Goal: Navigation & Orientation: Find specific page/section

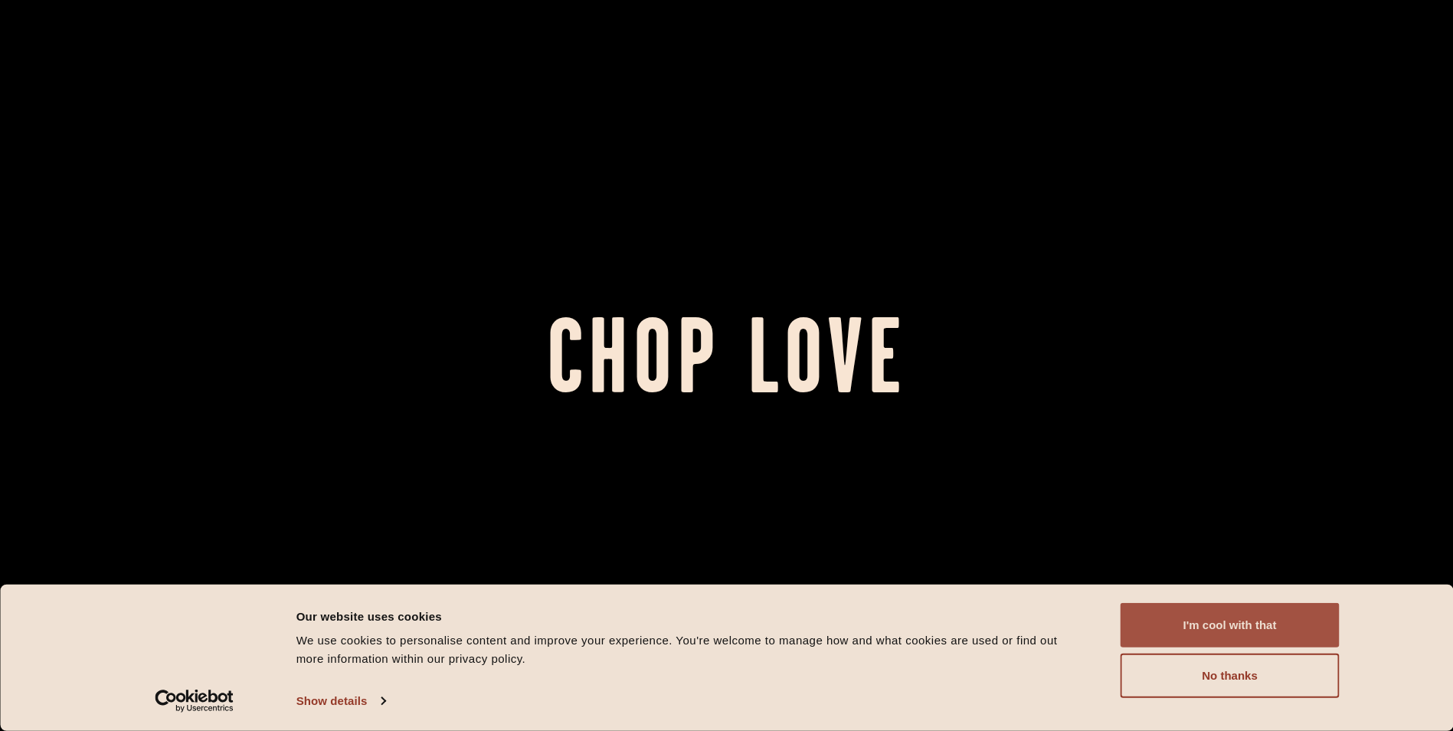
click at [1219, 622] on button "I'm cool with that" at bounding box center [1229, 625] width 219 height 44
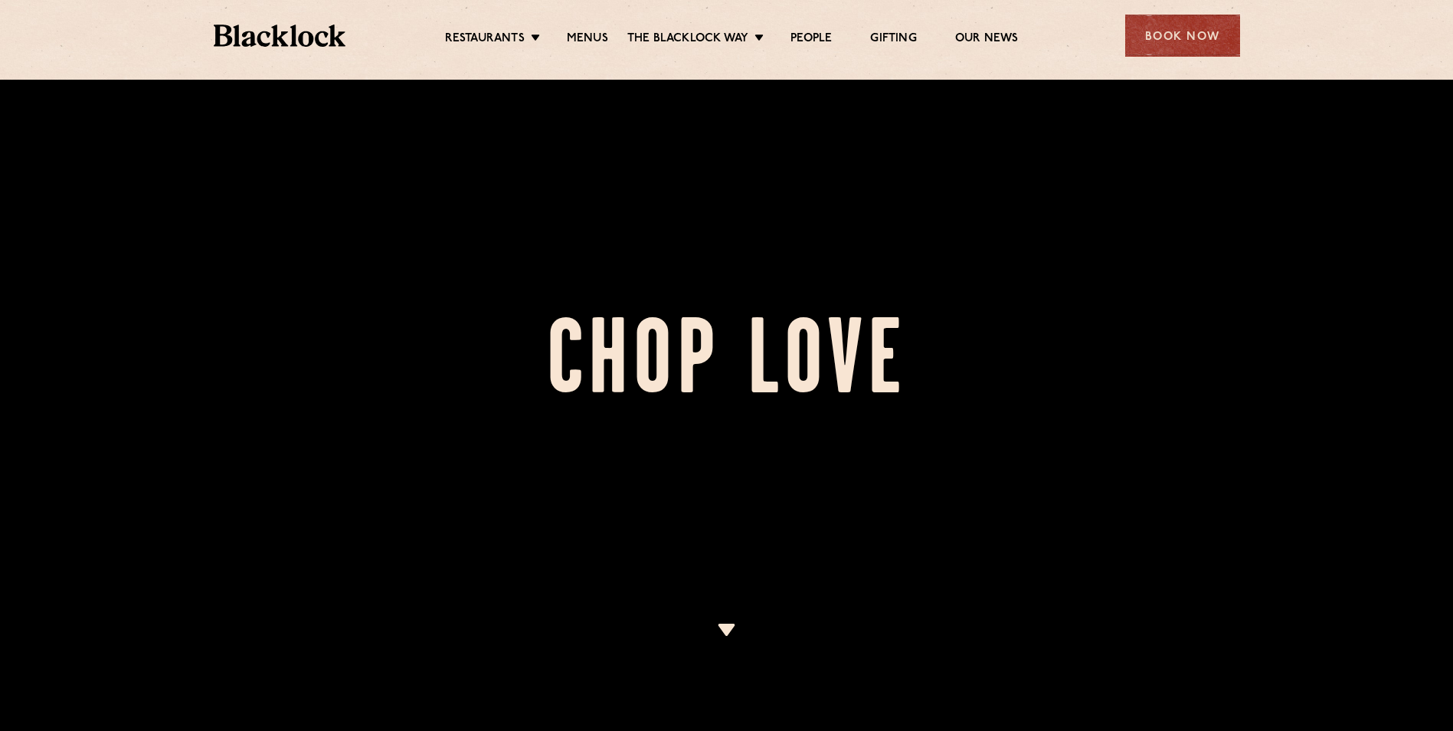
scroll to position [459, 0]
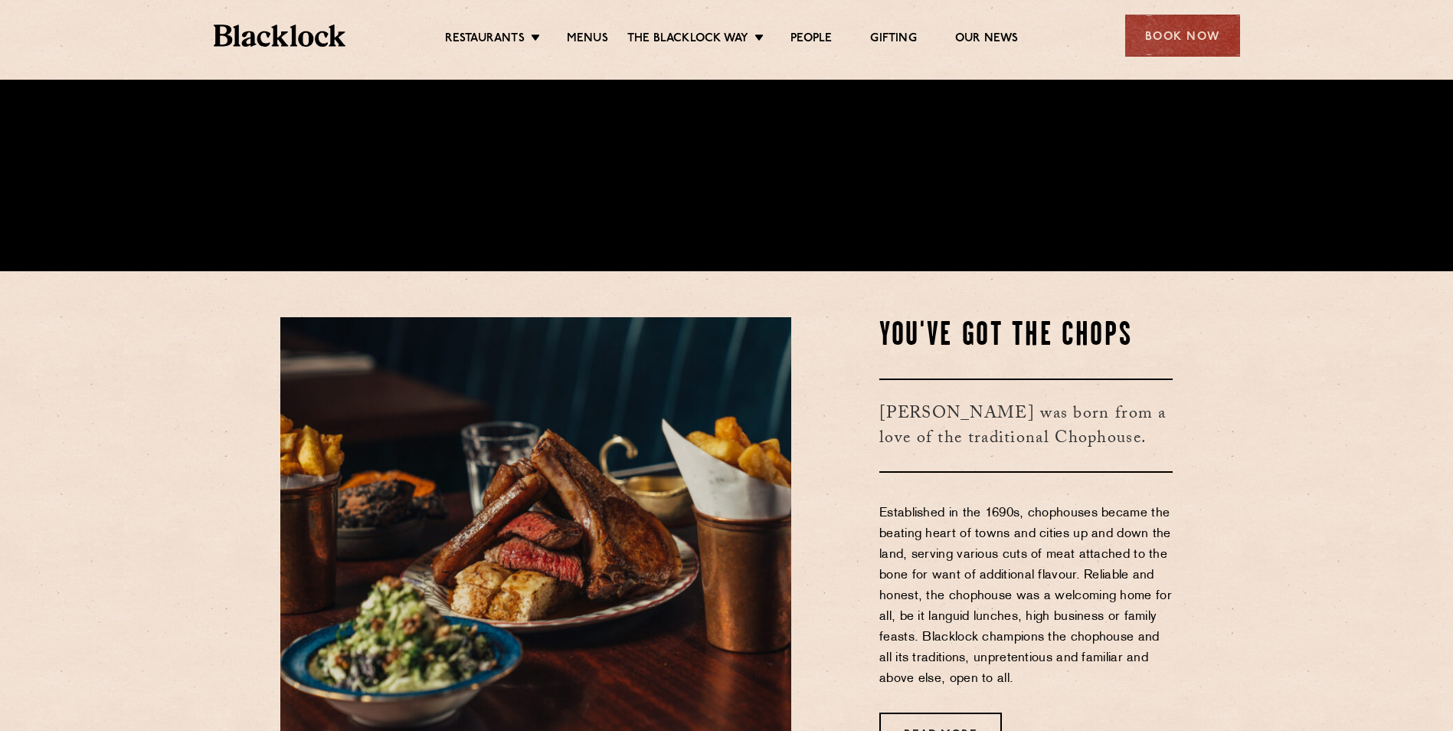
click at [1190, 36] on div "Book Now" at bounding box center [1182, 36] width 115 height 42
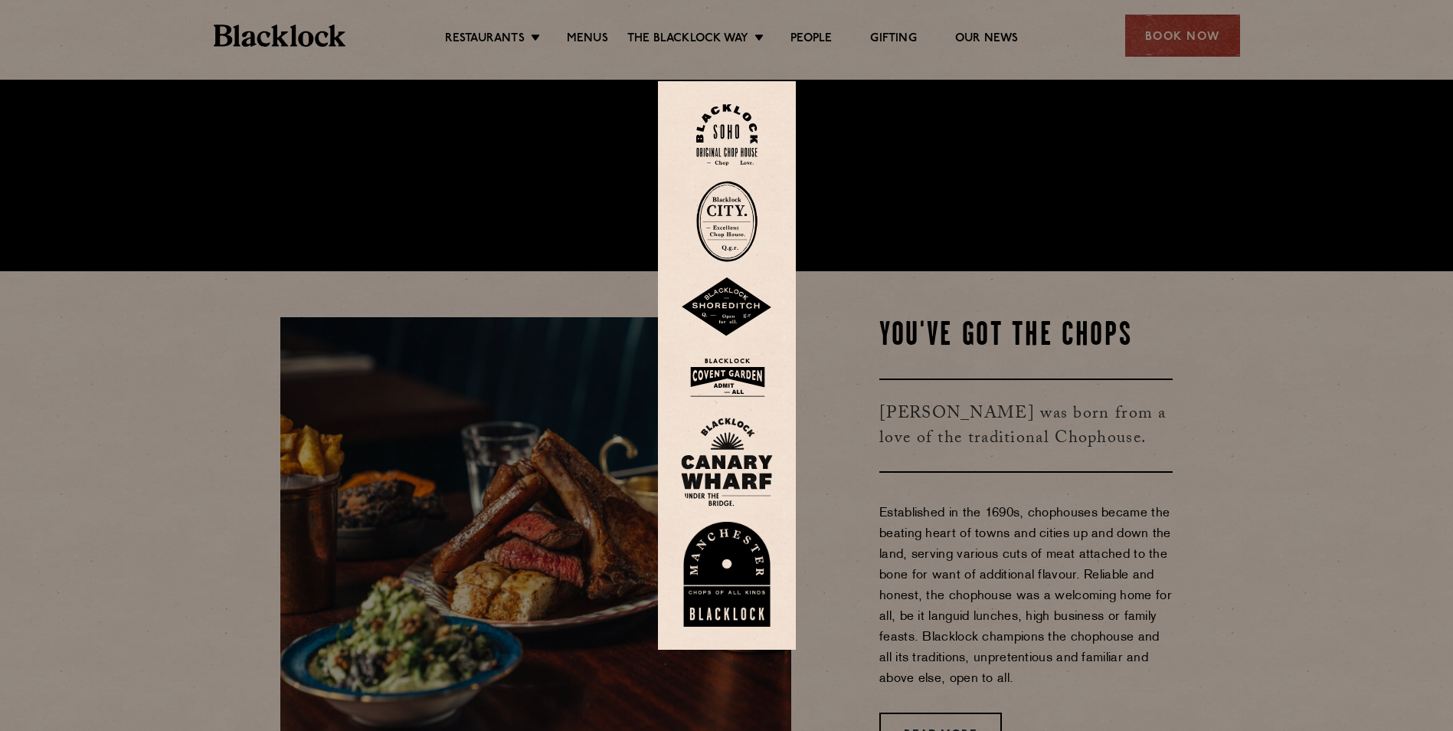
click at [735, 217] on img at bounding box center [726, 221] width 61 height 81
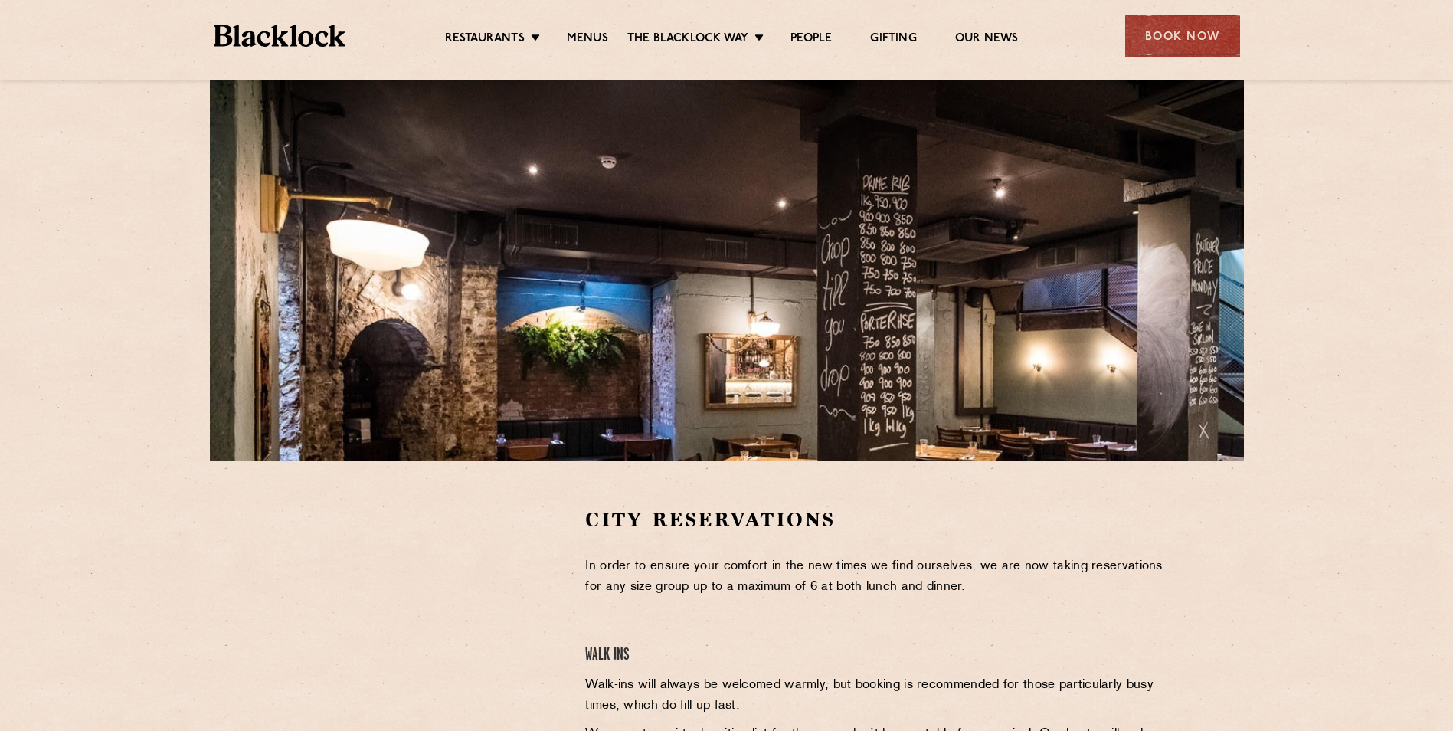
scroll to position [306, 0]
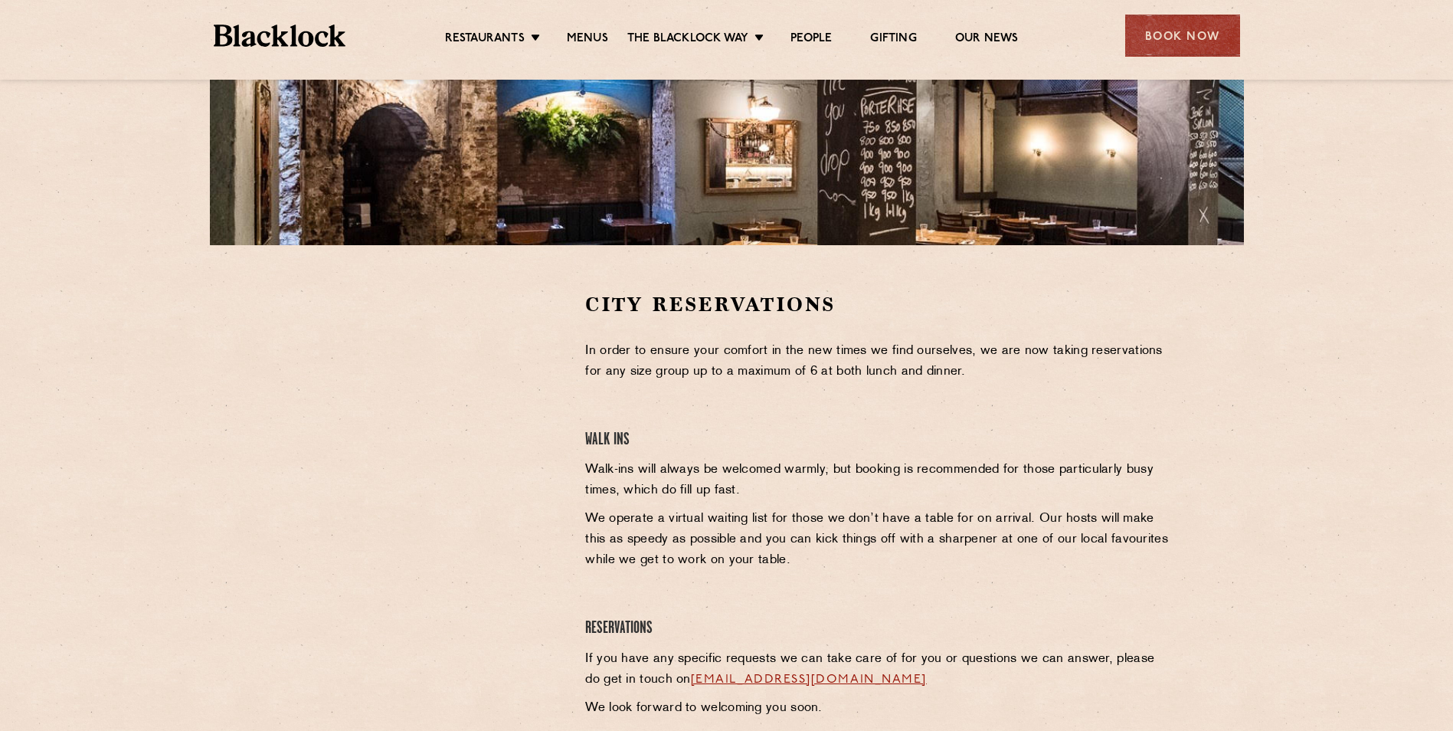
click at [463, 568] on div at bounding box center [421, 522] width 305 height 463
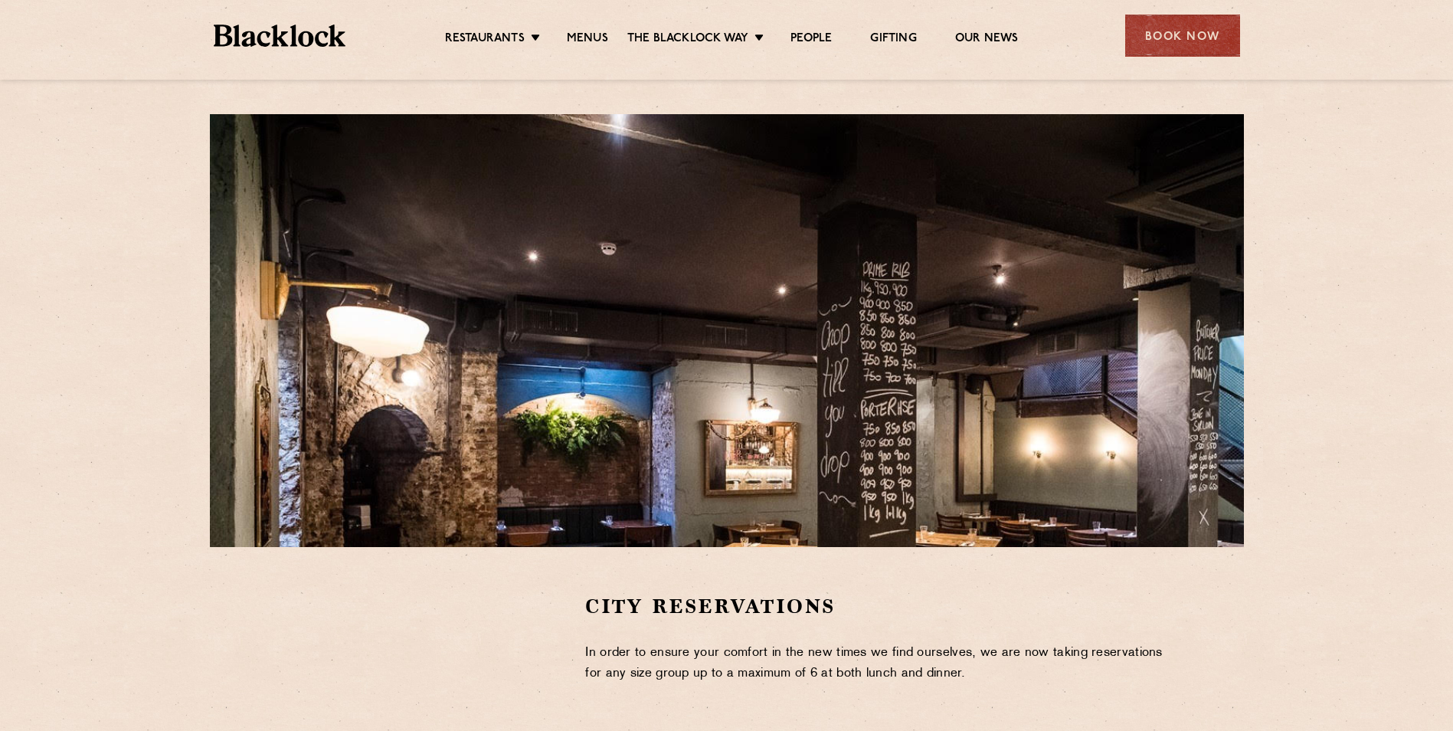
scroll to position [0, 0]
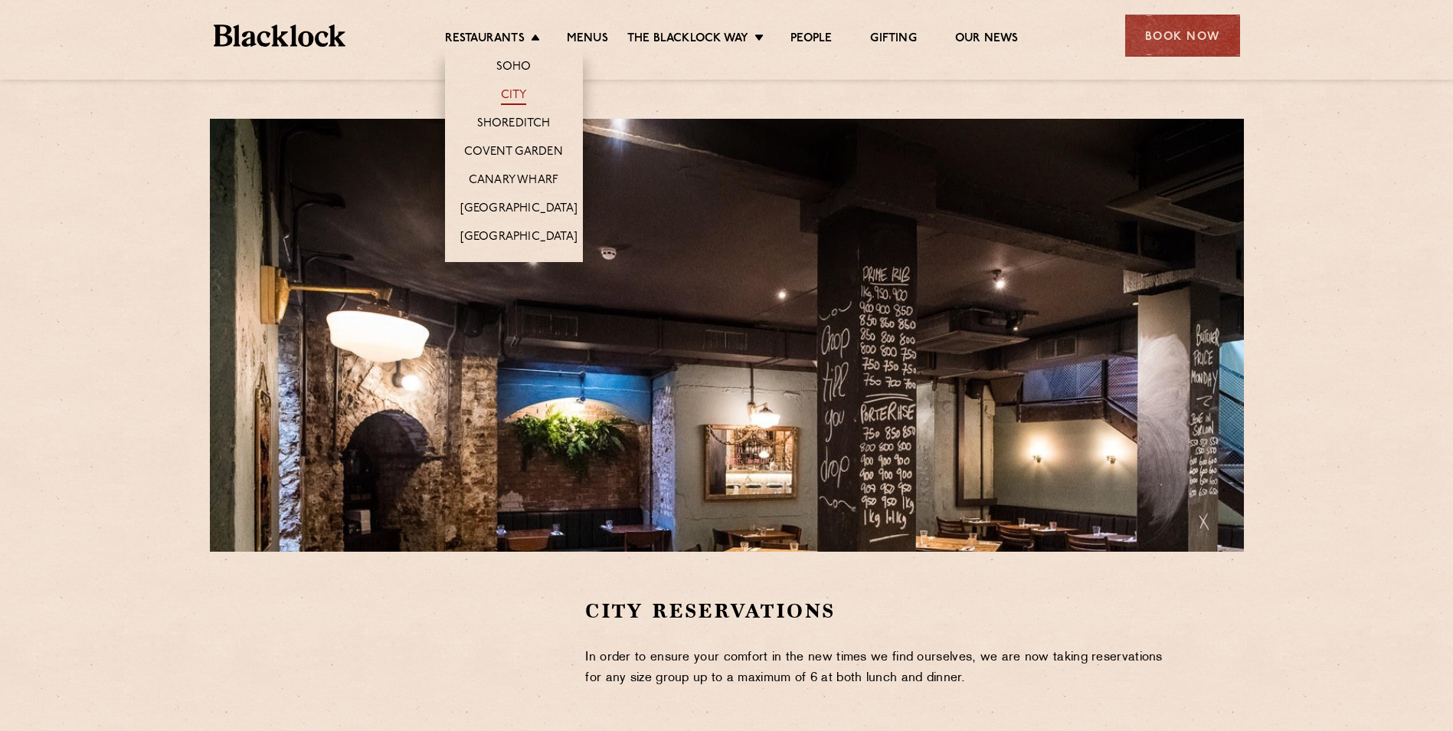
click at [523, 93] on link "City" at bounding box center [514, 96] width 26 height 17
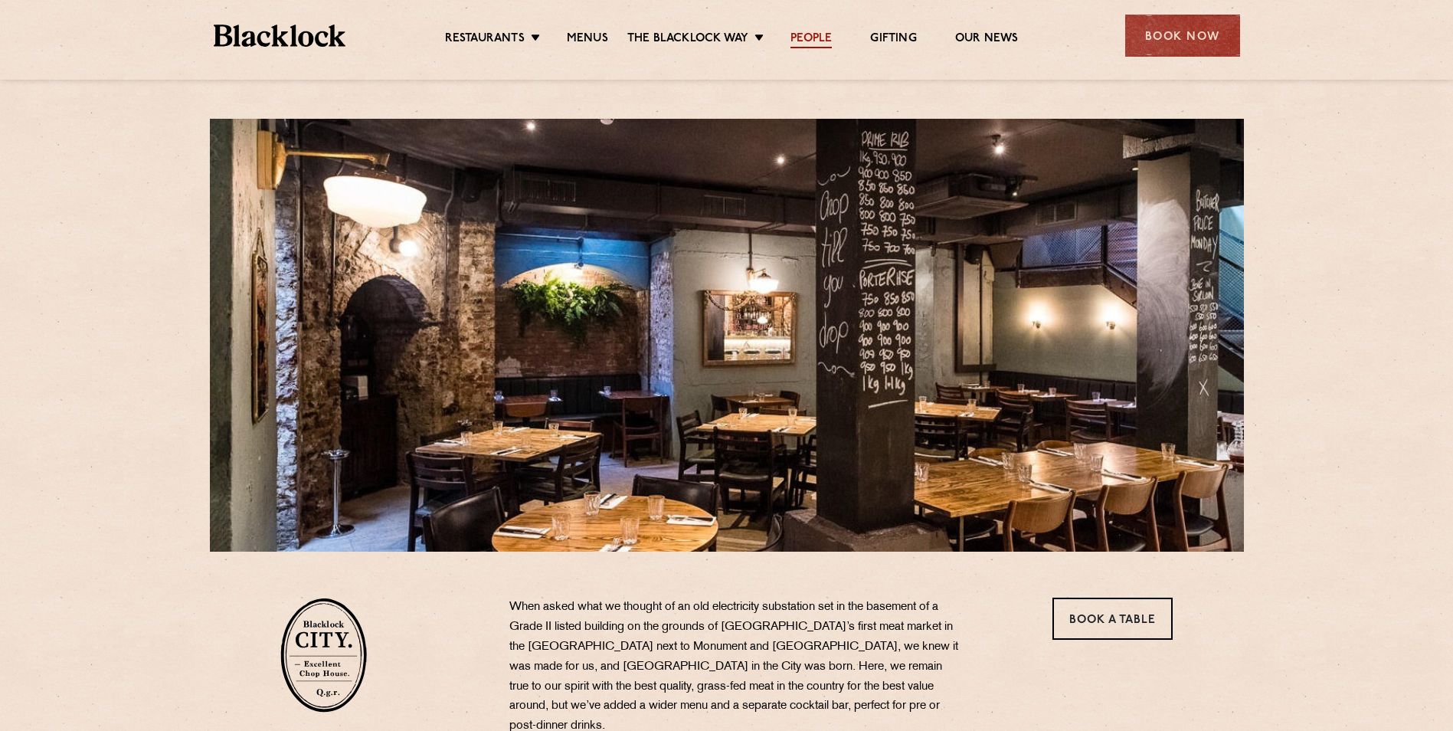
click at [824, 35] on link "People" at bounding box center [810, 39] width 41 height 17
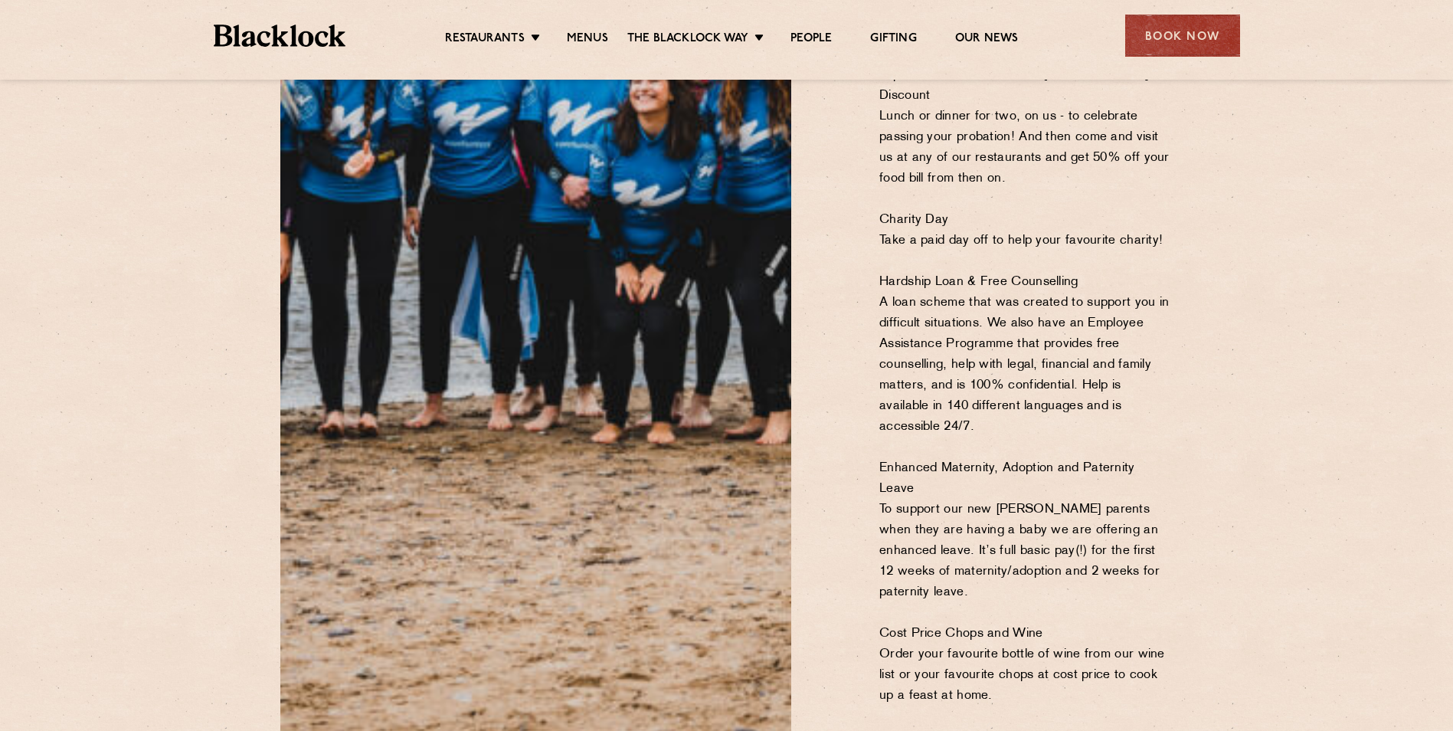
scroll to position [1761, 0]
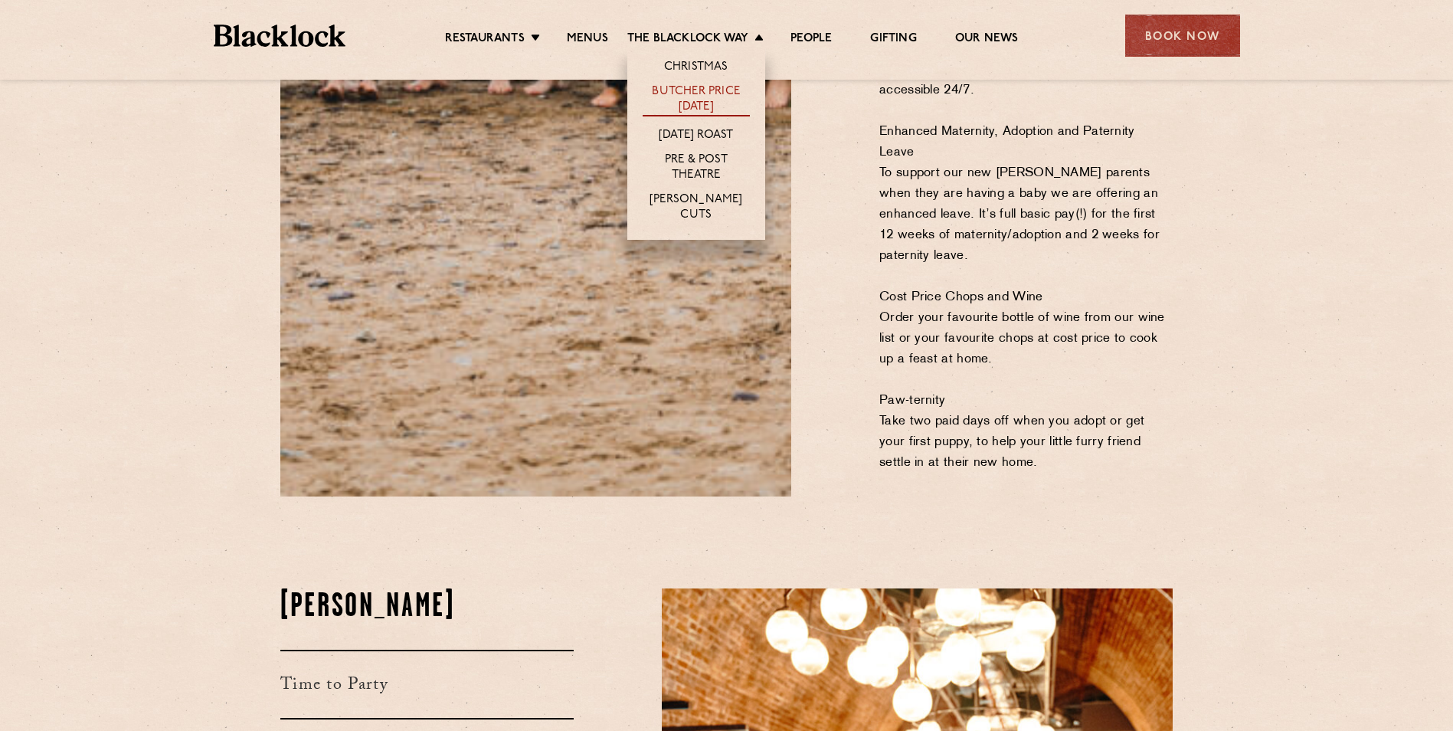
click at [726, 88] on link "Butcher Price [DATE]" at bounding box center [695, 100] width 107 height 32
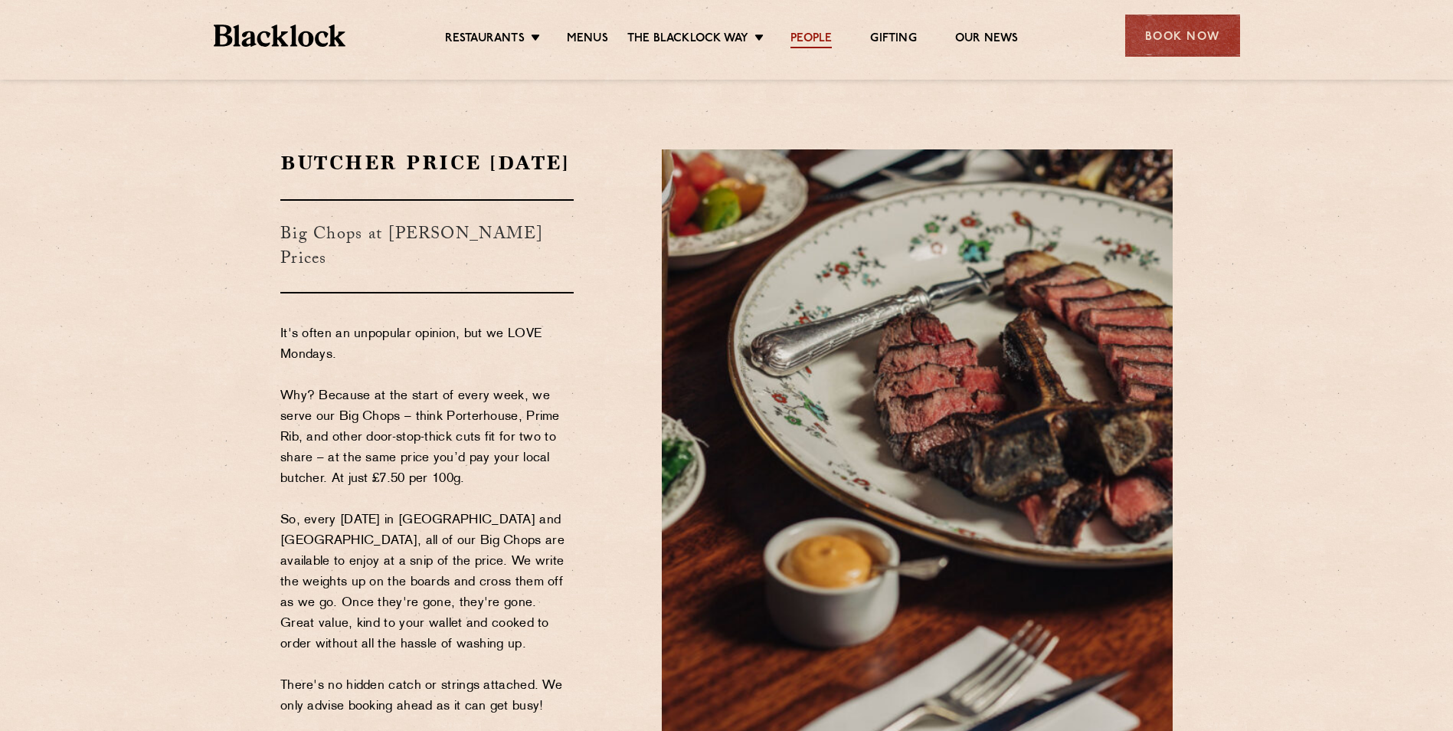
click at [808, 36] on link "People" at bounding box center [810, 39] width 41 height 17
